Goal: Information Seeking & Learning: Compare options

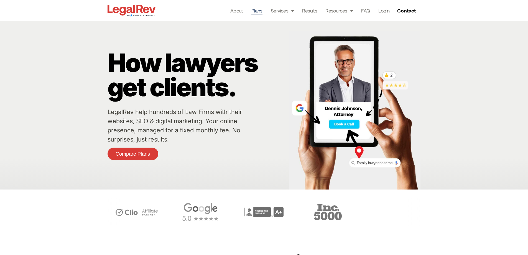
click at [254, 12] on link "Plans" at bounding box center [256, 11] width 11 height 8
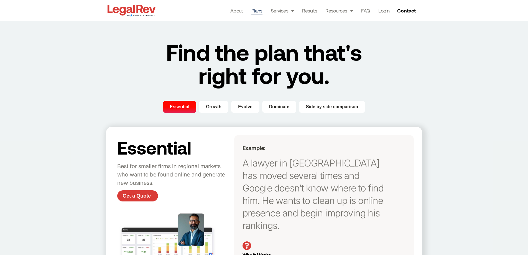
drag, startPoint x: 0, startPoint y: 0, endPoint x: 158, endPoint y: 105, distance: 189.6
click at [297, 108] on div "Essential Growth Evolve Dominate Side by side comparison" at bounding box center [264, 107] width 316 height 12
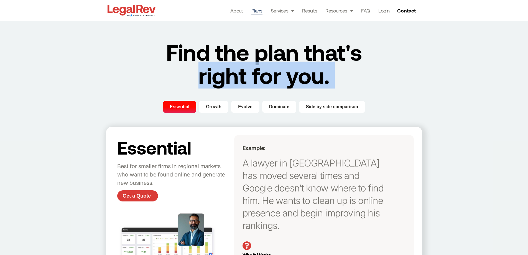
drag, startPoint x: 151, startPoint y: 99, endPoint x: 162, endPoint y: 109, distance: 15.3
click at [211, 101] on div "Find the plan that's right for you. Essential Growth Evolve Dominate Side by si…" at bounding box center [264, 219] width 528 height 397
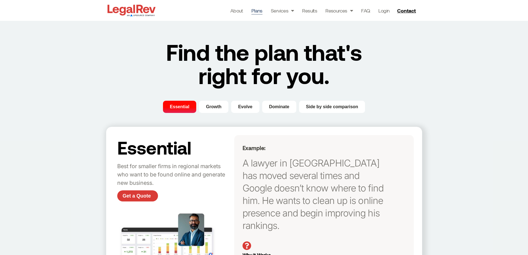
click at [153, 145] on h2 "Essential" at bounding box center [174, 147] width 114 height 19
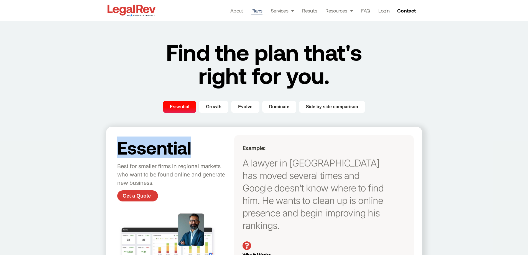
click at [153, 145] on h2 "Essential" at bounding box center [174, 147] width 114 height 19
copy h2 "Essential"
click at [212, 106] on span "Growth" at bounding box center [214, 106] width 16 height 7
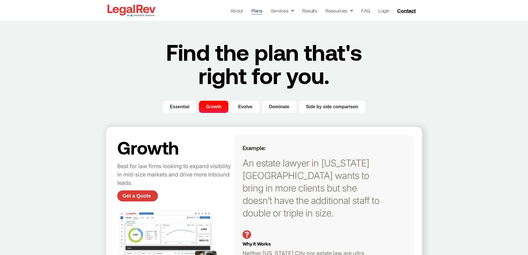
click at [143, 155] on h2 "Growth" at bounding box center [174, 147] width 114 height 19
copy h2 "Growth"
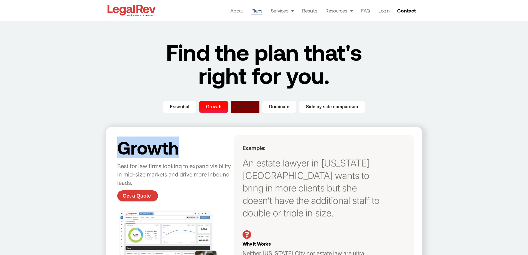
click at [247, 105] on span "Evolve" at bounding box center [245, 106] width 14 height 7
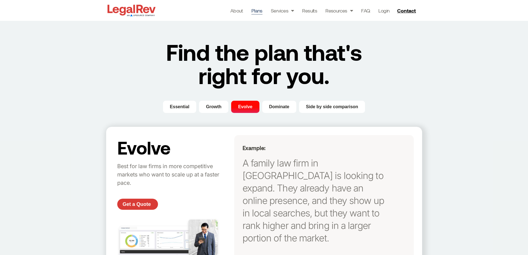
click at [138, 152] on h2 "Evolve" at bounding box center [174, 147] width 114 height 19
copy h2 "Evolve"
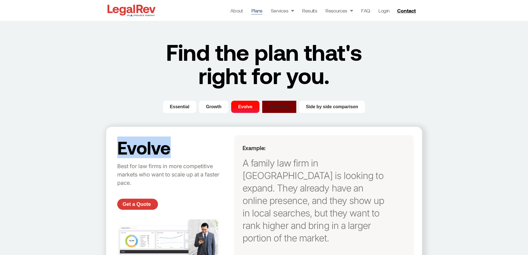
click at [279, 106] on span "Dominate" at bounding box center [279, 106] width 20 height 7
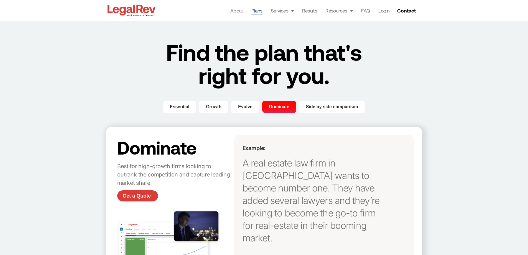
click at [164, 149] on h2 "Dominate" at bounding box center [174, 147] width 114 height 19
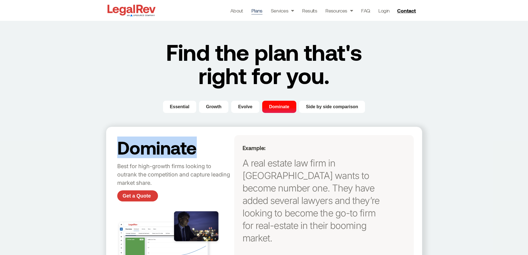
click at [164, 149] on h2 "Dominate" at bounding box center [174, 147] width 114 height 19
copy h2 "Dominate"
